Goal: Information Seeking & Learning: Learn about a topic

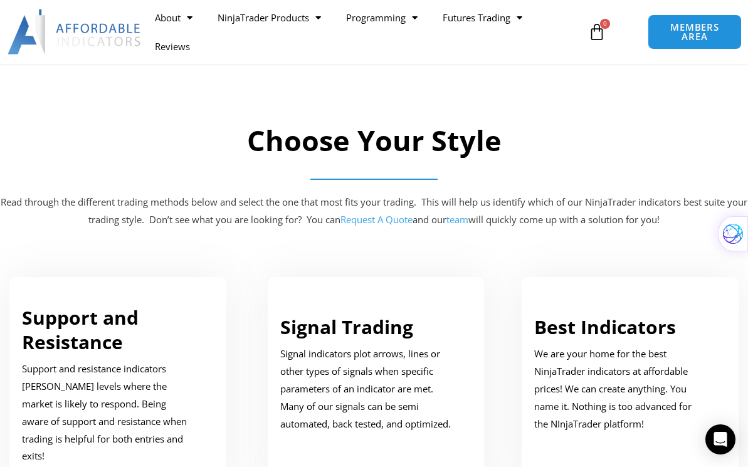
scroll to position [627, 0]
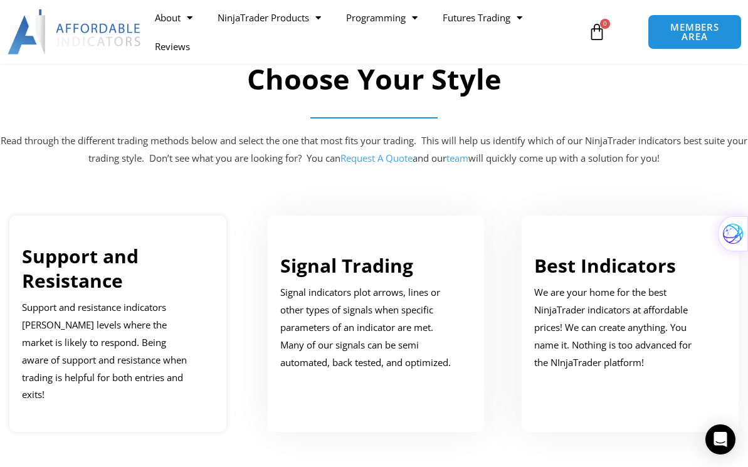
click at [63, 277] on link "Support and Resistance" at bounding box center [80, 268] width 117 height 50
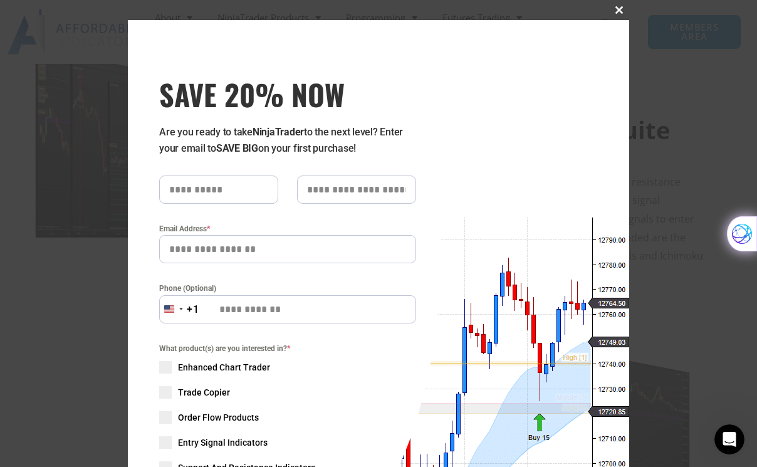
click at [614, 6] on button "Close this module" at bounding box center [619, 10] width 20 height 20
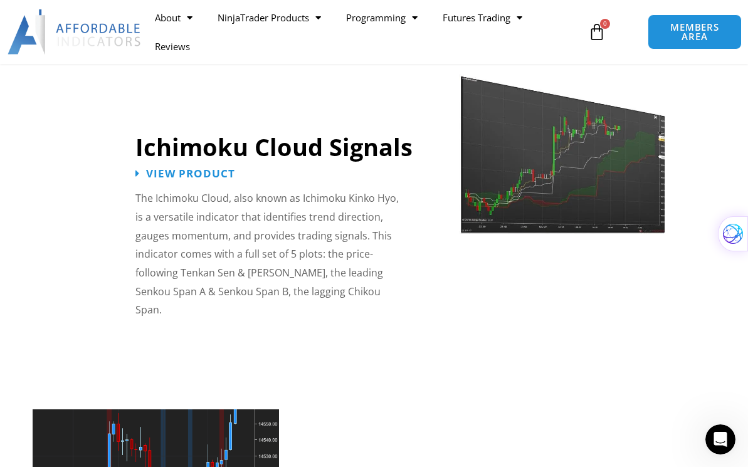
scroll to position [2060, 0]
